Goal: Task Accomplishment & Management: Manage account settings

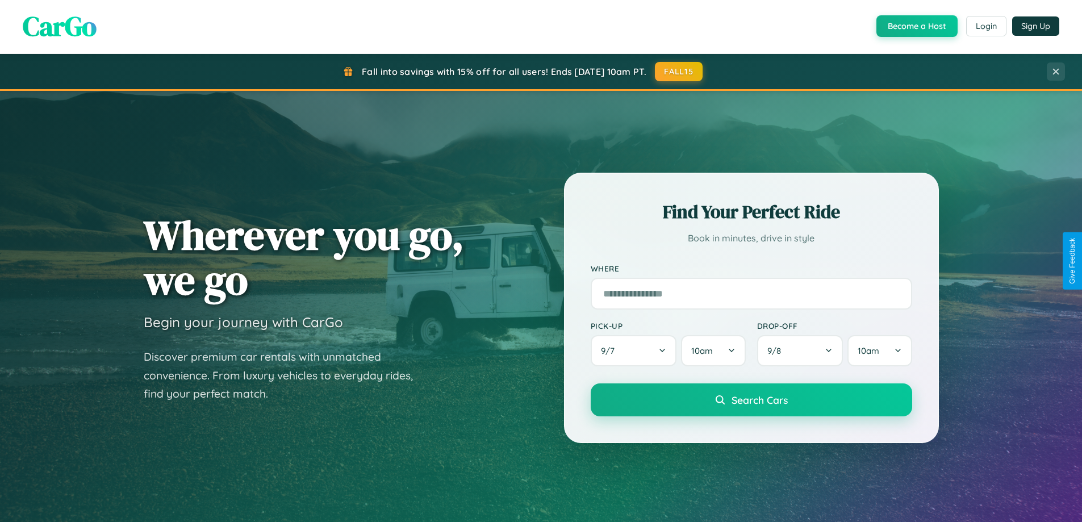
scroll to position [490, 0]
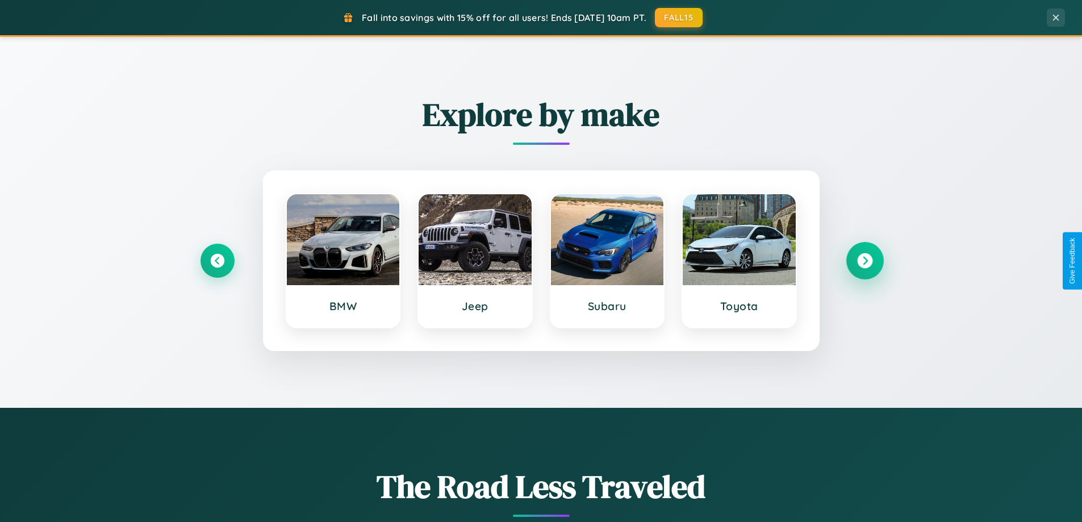
click at [865, 261] on icon at bounding box center [864, 260] width 15 height 15
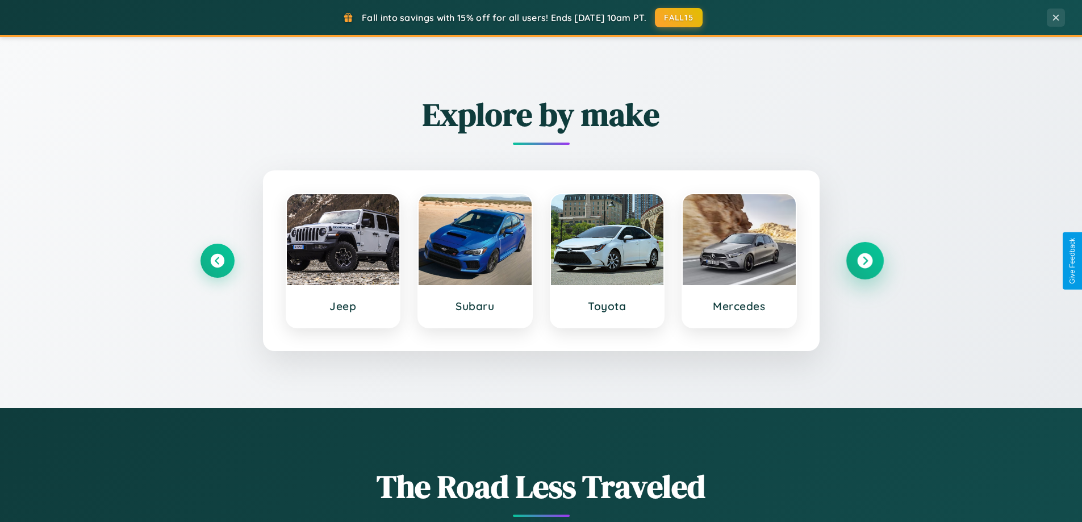
click at [865, 261] on icon at bounding box center [864, 260] width 15 height 15
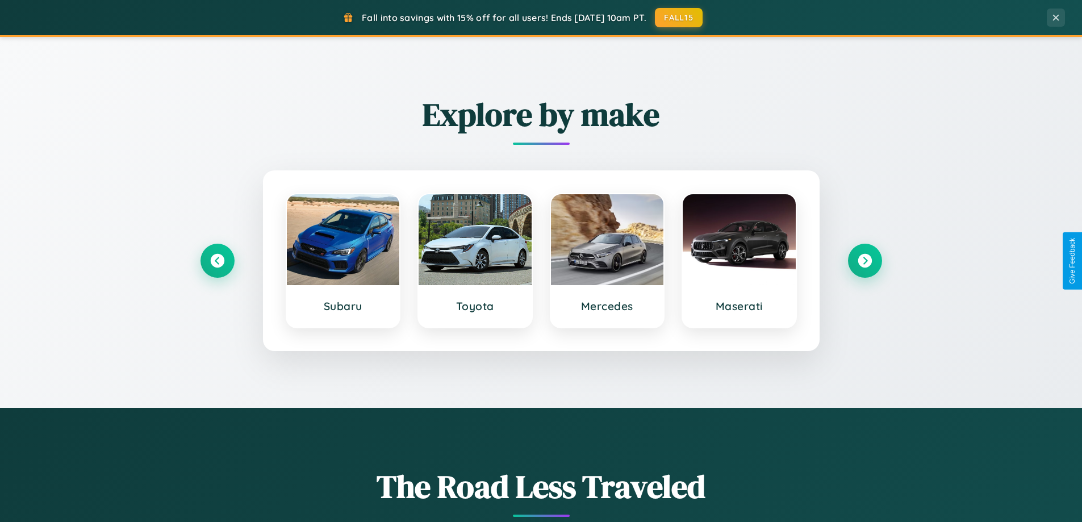
scroll to position [0, 0]
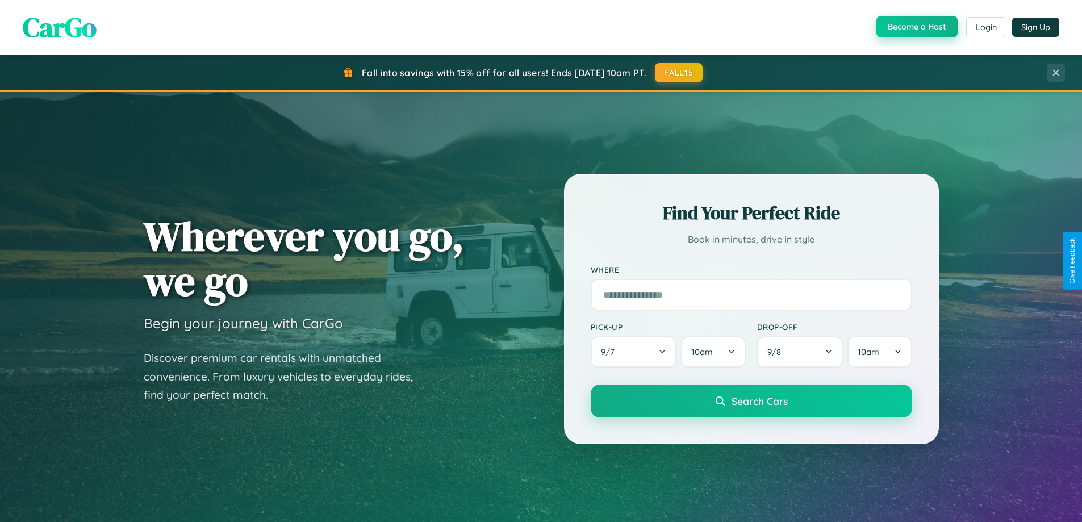
click at [916, 27] on button "Become a Host" at bounding box center [917, 27] width 81 height 22
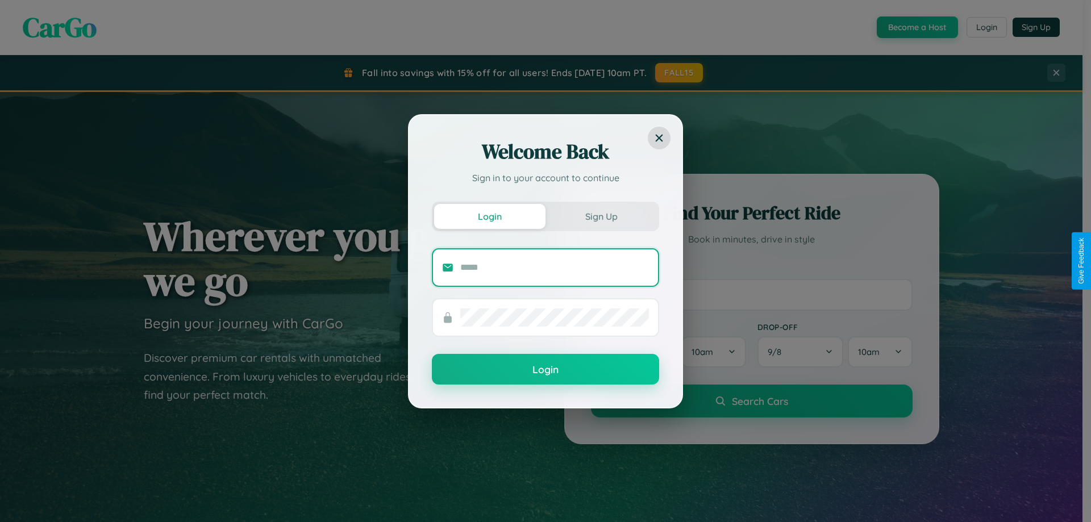
click at [554, 267] on input "text" at bounding box center [554, 267] width 189 height 18
type input "**********"
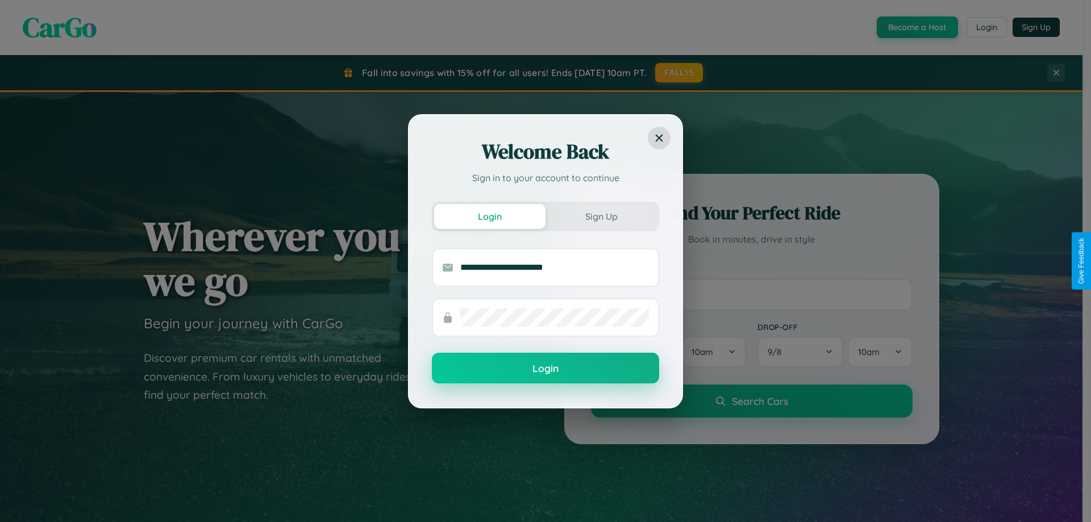
click at [545, 369] on button "Login" at bounding box center [545, 368] width 227 height 31
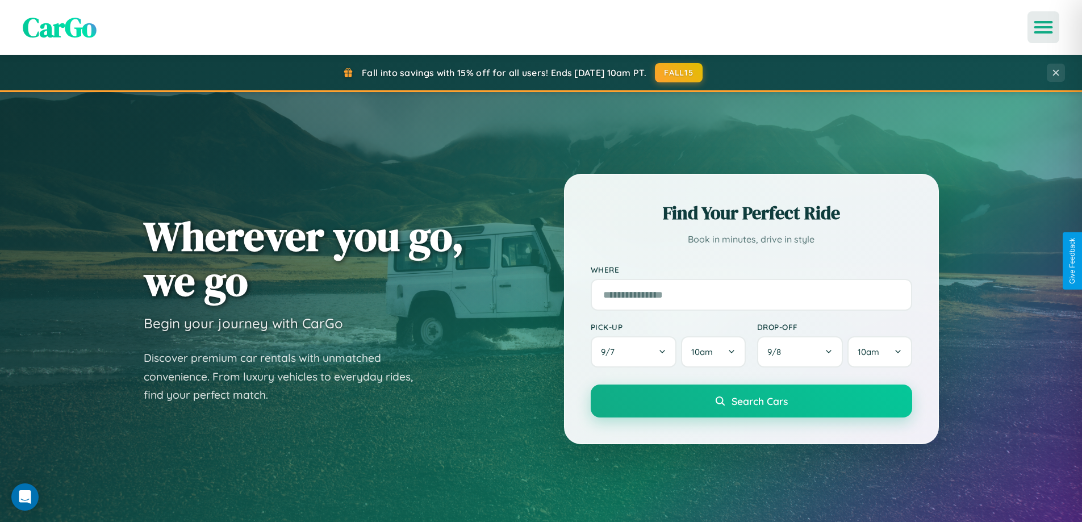
click at [1044, 27] on icon "Open menu" at bounding box center [1044, 27] width 16 height 10
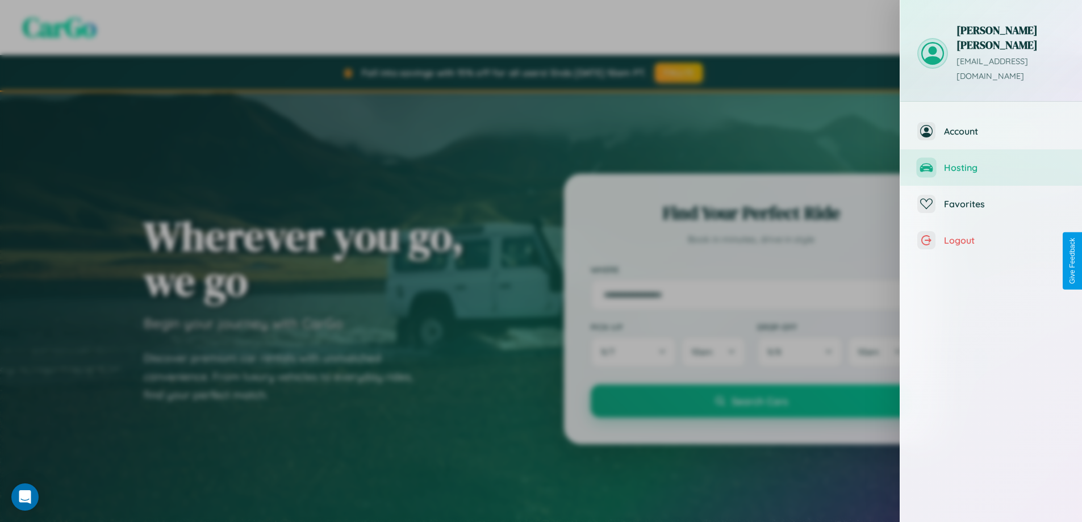
click at [991, 162] on span "Hosting" at bounding box center [1004, 167] width 121 height 11
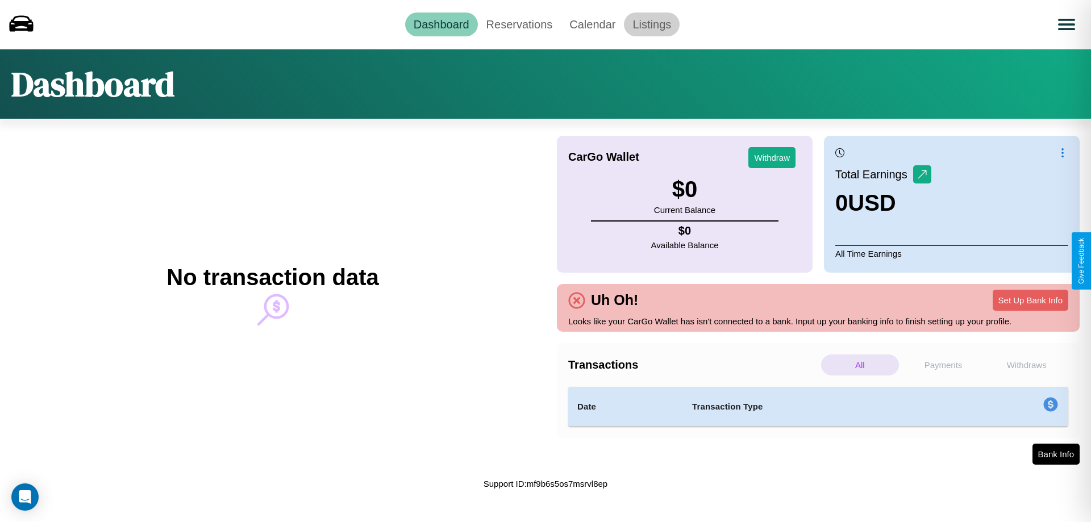
click at [652, 24] on link "Listings" at bounding box center [652, 24] width 56 height 24
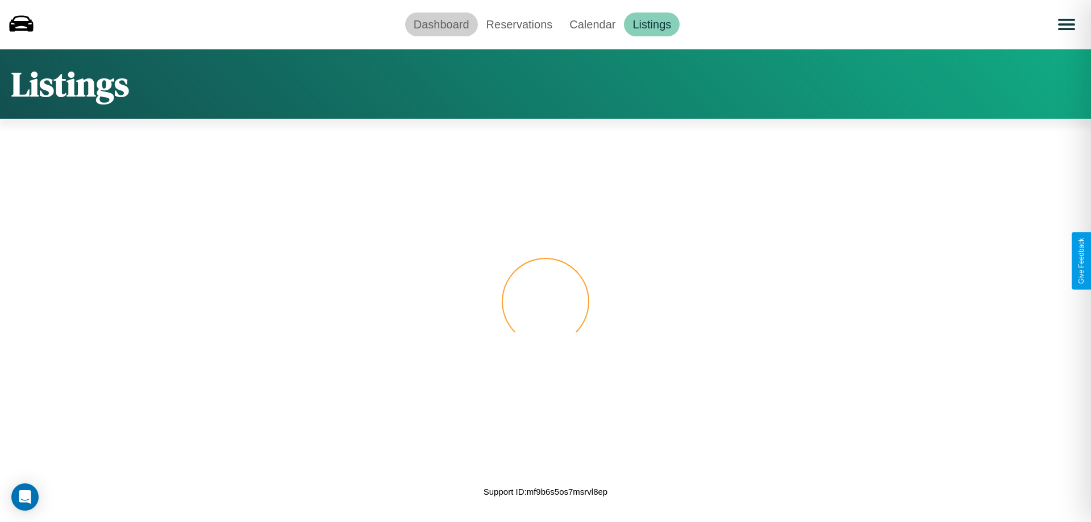
click at [441, 24] on link "Dashboard" at bounding box center [441, 24] width 73 height 24
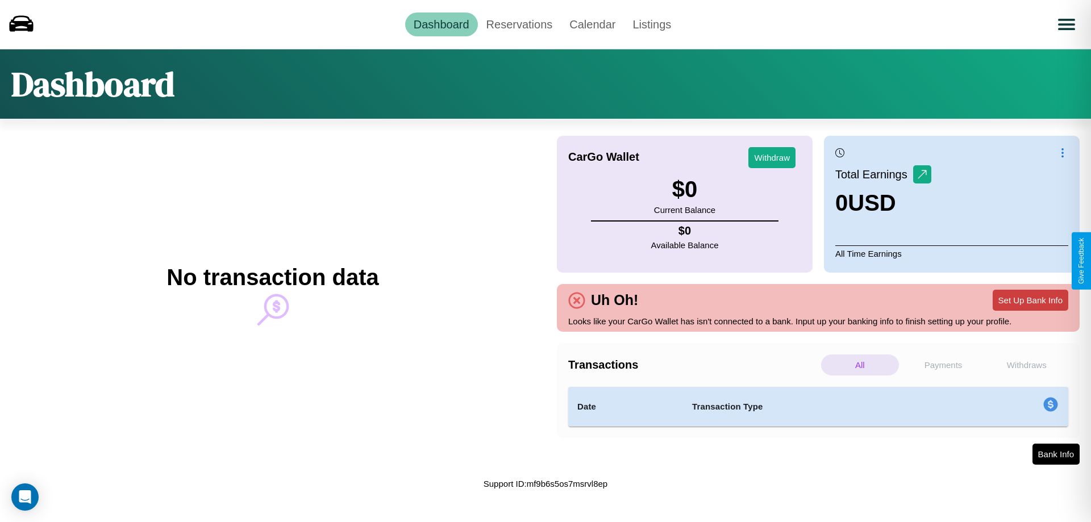
click at [1030, 300] on button "Set Up Bank Info" at bounding box center [1030, 300] width 76 height 21
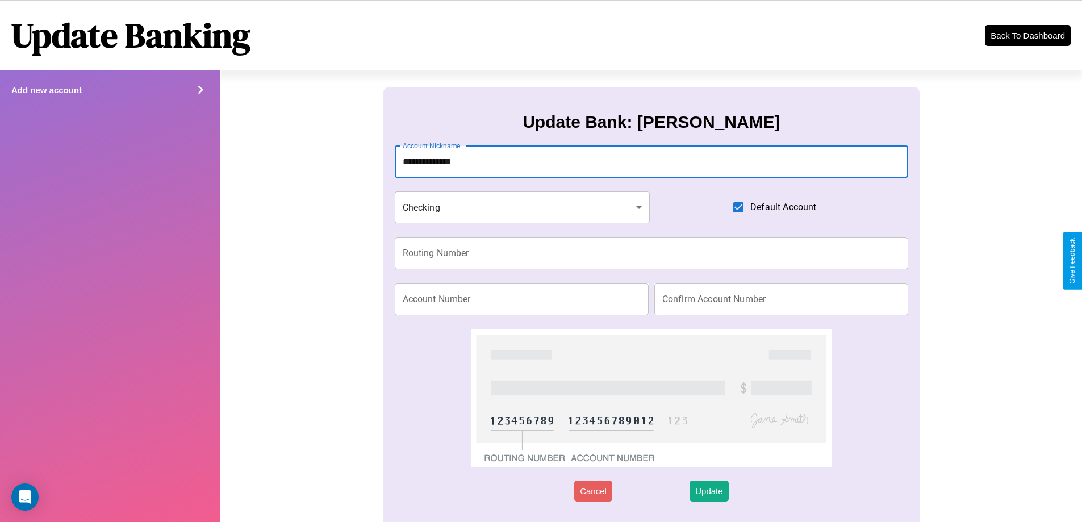
type input "**********"
